Goal: Information Seeking & Learning: Find specific fact

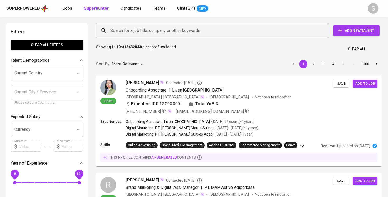
click at [121, 34] on input "Search for a job title, company or other keywords" at bounding box center [214, 31] width 210 height 10
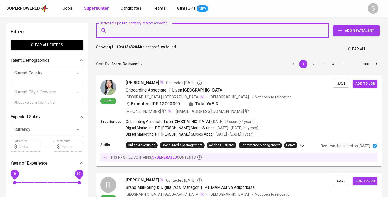
paste input "[EMAIL_ADDRESS][DOMAIN_NAME]"
type input "[EMAIL_ADDRESS][DOMAIN_NAME]"
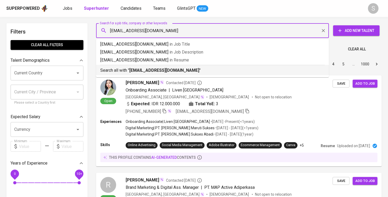
click at [196, 73] on p "Search all with " [EMAIL_ADDRESS][DOMAIN_NAME] "" at bounding box center [212, 70] width 224 height 6
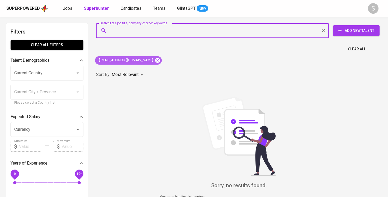
click at [155, 61] on icon at bounding box center [157, 60] width 5 height 5
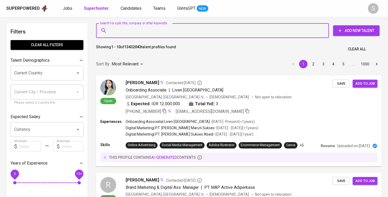
click at [186, 28] on input "Search for a job title, company or other keywords" at bounding box center [214, 31] width 210 height 10
paste input "[PERSON_NAME]"
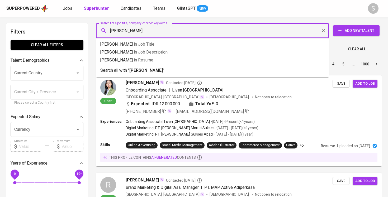
type input "[PERSON_NAME]"
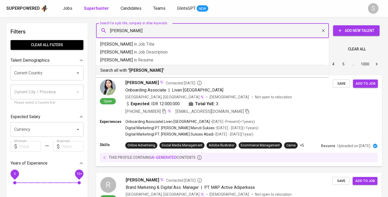
drag, startPoint x: 151, startPoint y: 72, endPoint x: 184, endPoint y: 112, distance: 51.6
click at [151, 72] on b "[PERSON_NAME]" at bounding box center [146, 70] width 34 height 5
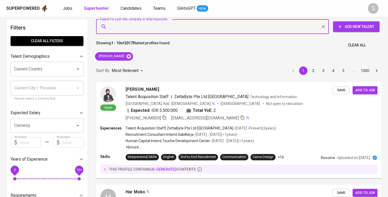
scroll to position [4, 0]
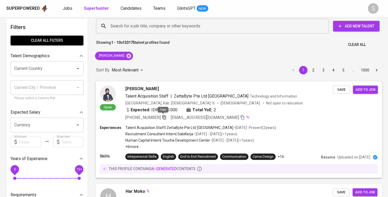
click at [163, 118] on icon "button" at bounding box center [164, 117] width 5 height 5
click at [145, 28] on input "Search for a job title, company or other keywords" at bounding box center [214, 26] width 210 height 10
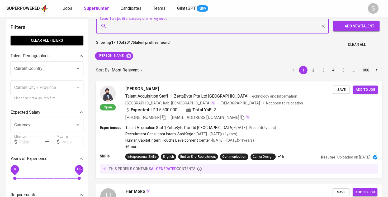
paste input "[PERSON_NAME]"
type input "[PERSON_NAME]"
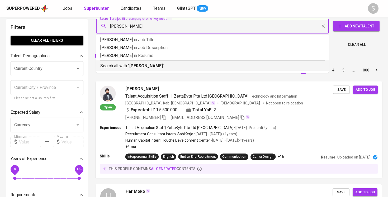
click at [142, 63] on p "Search all with " [PERSON_NAME] "" at bounding box center [212, 66] width 224 height 6
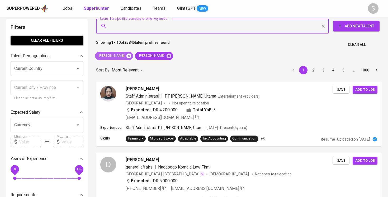
click at [127, 56] on icon at bounding box center [129, 56] width 6 height 6
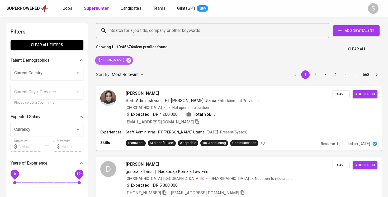
click at [131, 62] on icon at bounding box center [128, 60] width 5 height 5
click at [134, 31] on input "Search for a job title, company or other keywords" at bounding box center [214, 31] width 210 height 10
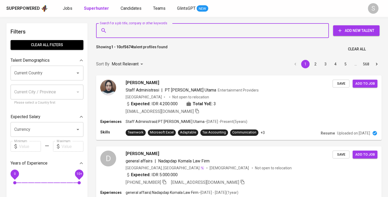
click at [166, 33] on input "Search for a job title, company or other keywords" at bounding box center [214, 31] width 210 height 10
paste input "[PERSON_NAME]"
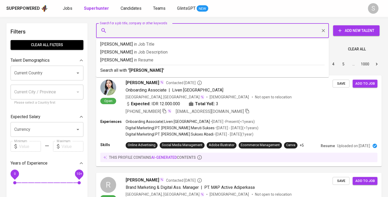
type input "[PERSON_NAME]"
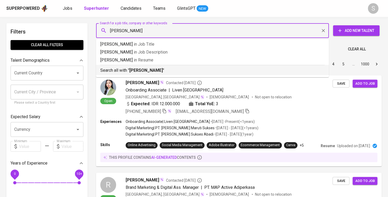
click at [144, 72] on b "[PERSON_NAME]" at bounding box center [146, 70] width 34 height 5
